Goal: Task Accomplishment & Management: Use online tool/utility

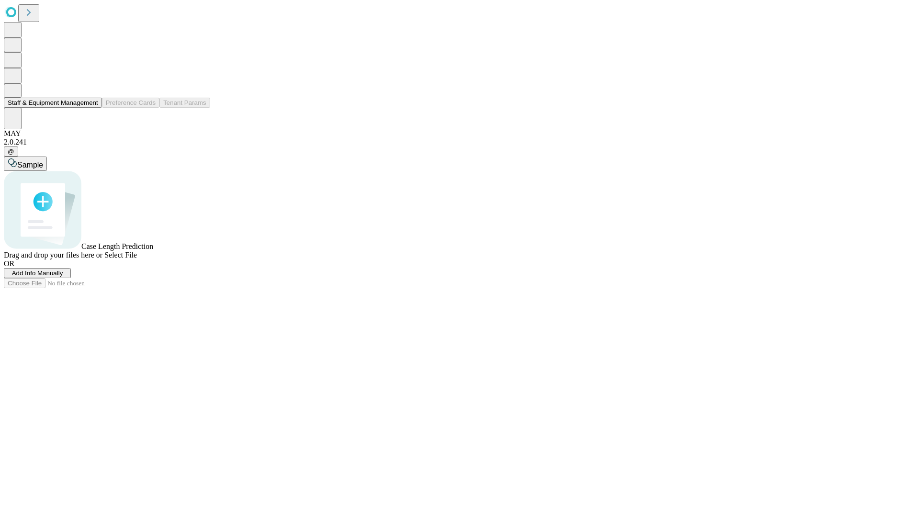
click at [91, 108] on button "Staff & Equipment Management" at bounding box center [53, 103] width 98 height 10
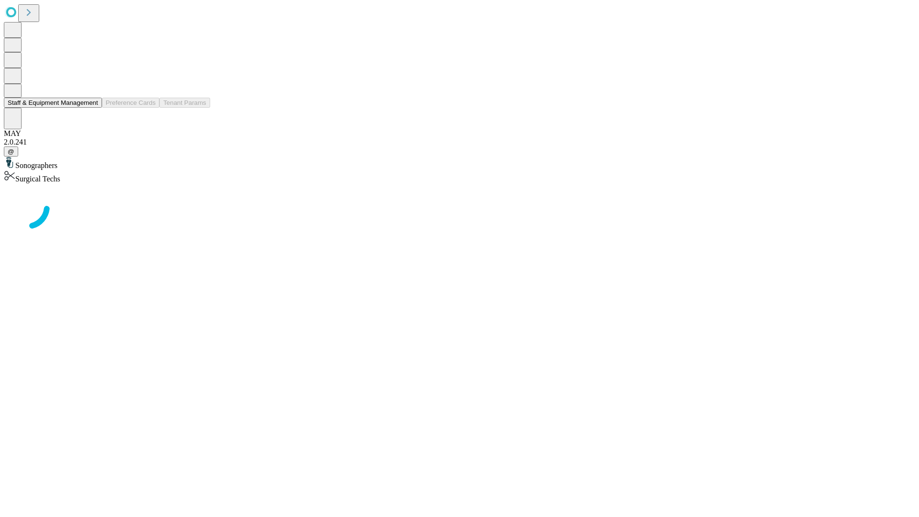
click at [91, 108] on button "Staff & Equipment Management" at bounding box center [53, 103] width 98 height 10
